Goal: Information Seeking & Learning: Learn about a topic

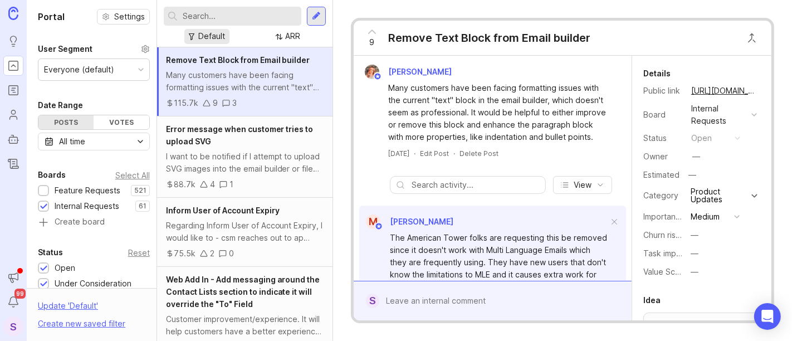
click at [208, 34] on div "Default" at bounding box center [211, 36] width 27 height 12
click at [214, 34] on div "Default" at bounding box center [211, 36] width 27 height 12
click at [296, 34] on div "ARR" at bounding box center [292, 36] width 15 height 12
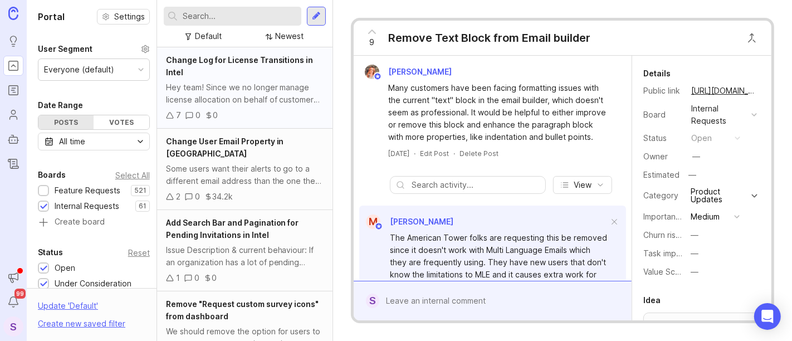
click at [267, 86] on div "Hey team! Since we no longer manage license allocation on behalf of customers, …" at bounding box center [245, 93] width 158 height 25
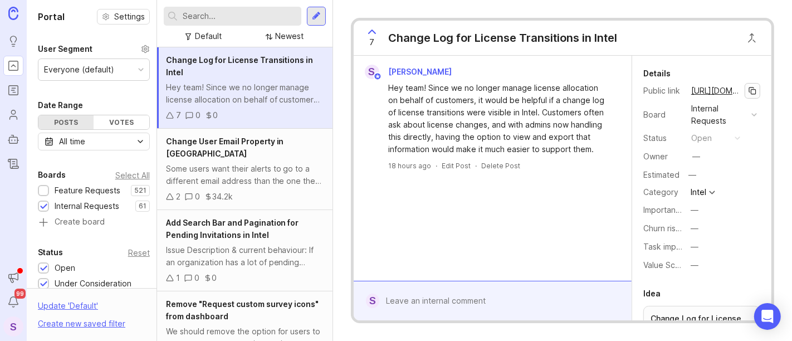
click at [746, 93] on button "copy icon" at bounding box center [753, 91] width 16 height 16
